Goal: Transaction & Acquisition: Book appointment/travel/reservation

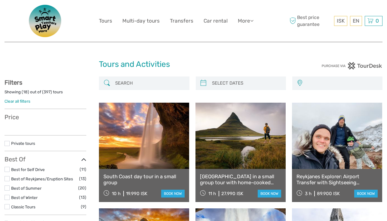
select select
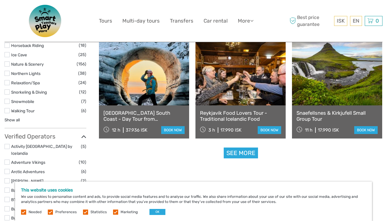
scroll to position [594, 0]
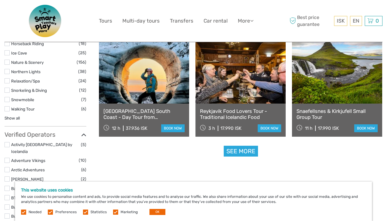
click at [155, 209] on button "OK" at bounding box center [158, 212] width 16 height 6
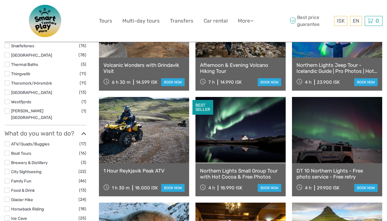
scroll to position [430, 0]
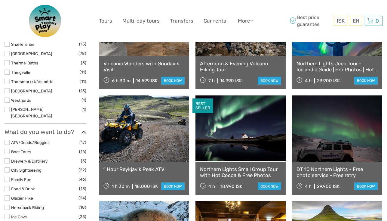
click at [248, 144] on link at bounding box center [241, 128] width 90 height 66
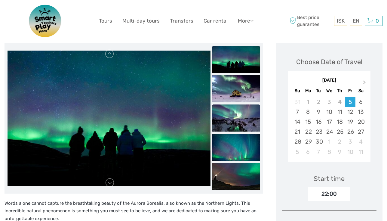
scroll to position [77, 0]
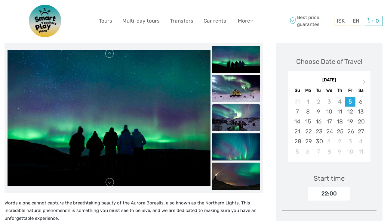
click at [242, 120] on img at bounding box center [236, 117] width 48 height 27
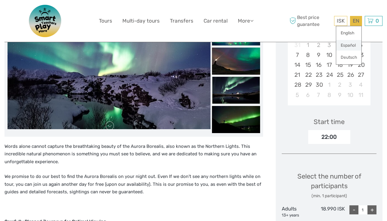
scroll to position [140, 0]
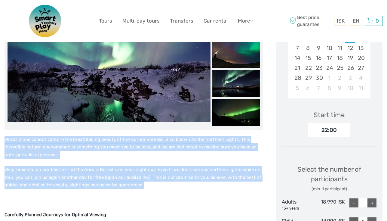
drag, startPoint x: 6, startPoint y: 139, endPoint x: 161, endPoint y: 181, distance: 160.9
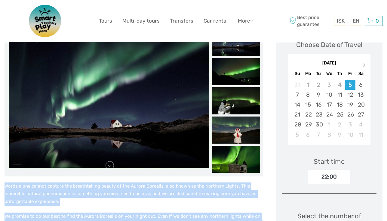
scroll to position [93, 0]
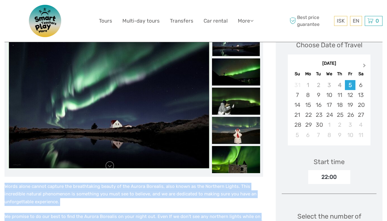
click at [365, 65] on span "Next Month" at bounding box center [365, 66] width 0 height 9
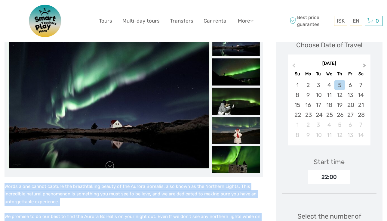
click at [365, 65] on span "Next Month" at bounding box center [365, 66] width 0 height 9
click at [363, 65] on div "[DATE]" at bounding box center [329, 63] width 83 height 6
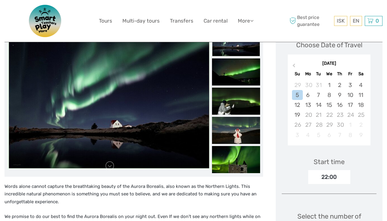
click at [363, 65] on div "[DATE]" at bounding box center [329, 63] width 83 height 6
click at [295, 63] on button "Previous Month" at bounding box center [294, 67] width 10 height 10
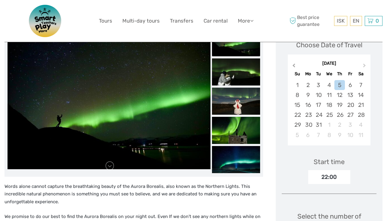
click at [294, 66] on span "Previous Month" at bounding box center [294, 66] width 0 height 9
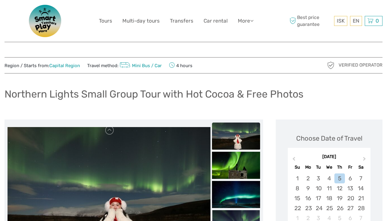
scroll to position [0, 0]
